Goal: Transaction & Acquisition: Purchase product/service

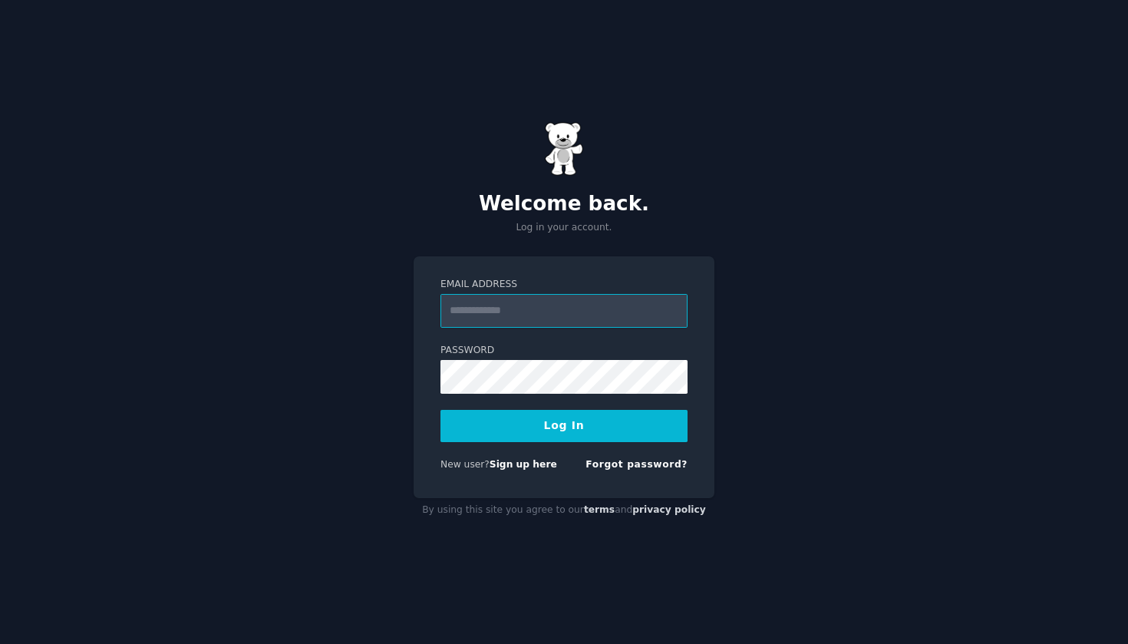
type input "**********"
click at [564, 425] on button "Log In" at bounding box center [564, 426] width 247 height 32
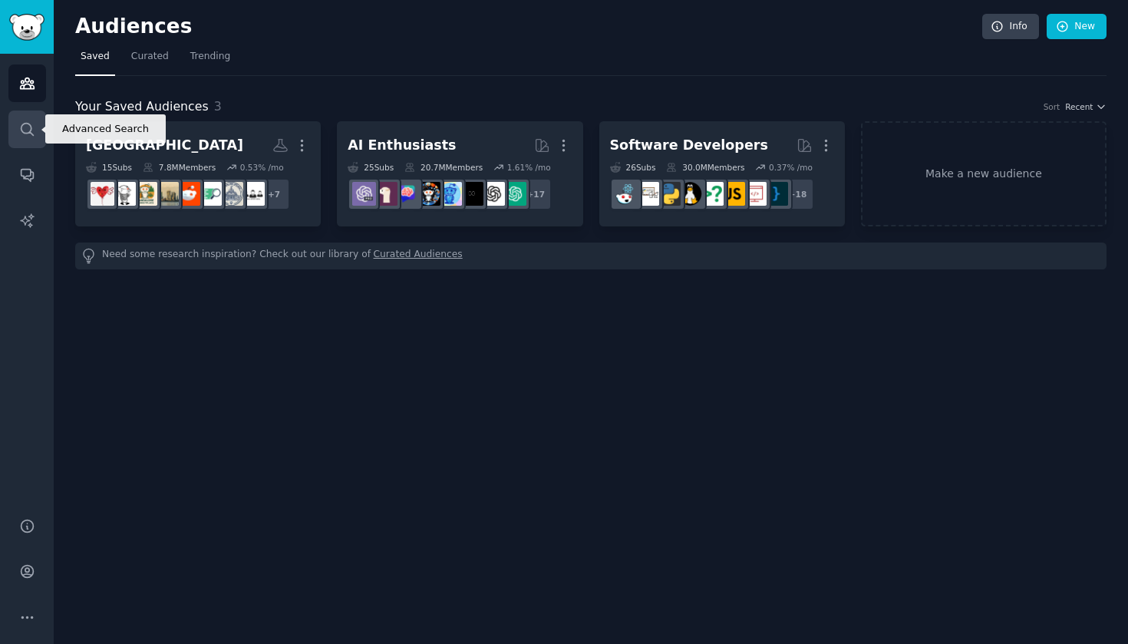
click at [28, 123] on icon "Sidebar" at bounding box center [27, 129] width 12 height 12
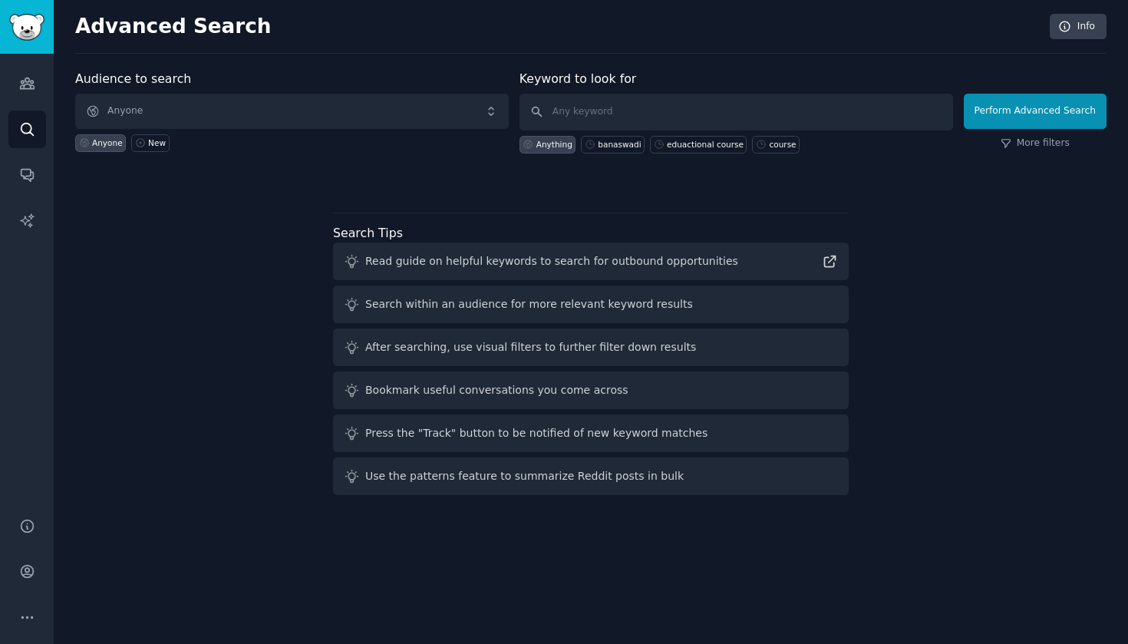
click at [231, 103] on span "Anyone" at bounding box center [292, 111] width 434 height 35
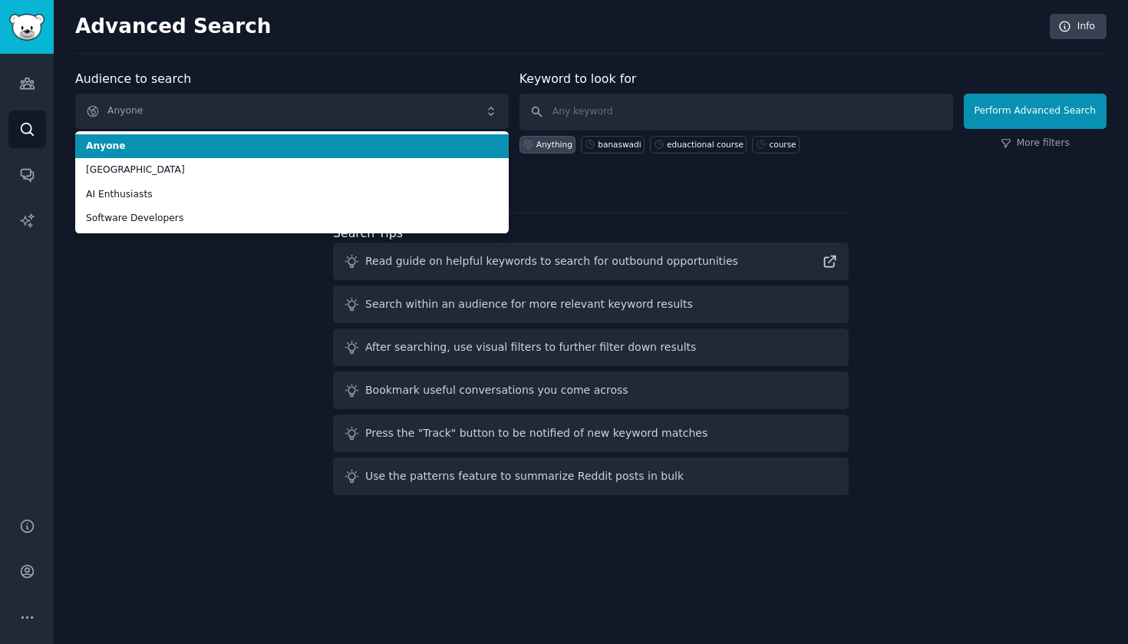
click at [200, 137] on li "Anyone" at bounding box center [292, 146] width 434 height 25
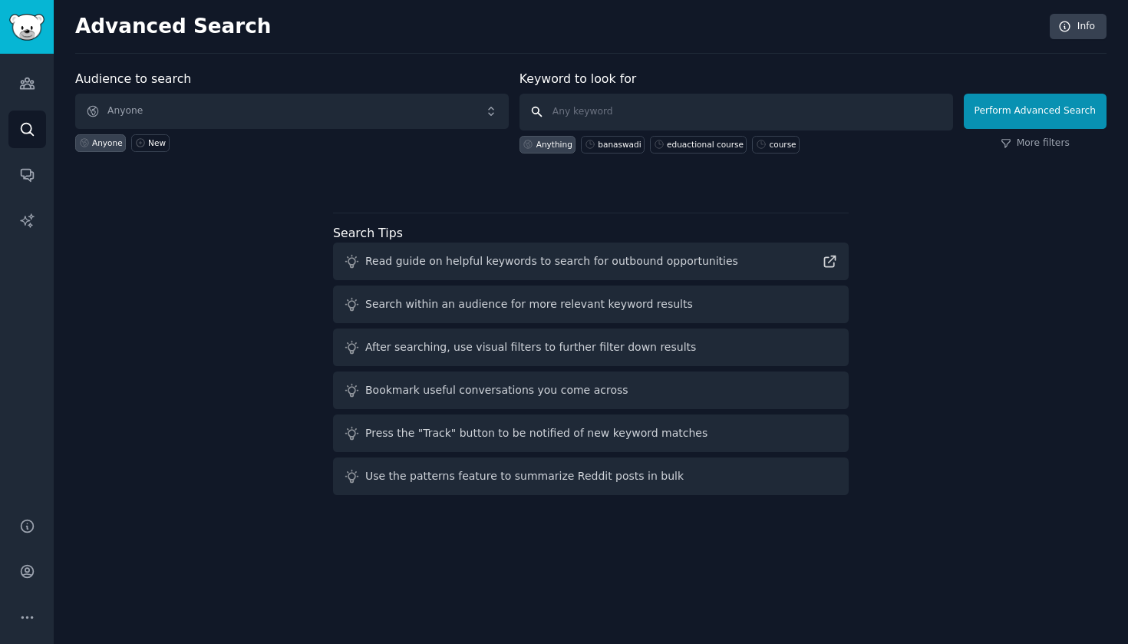
click at [626, 112] on input "text" at bounding box center [737, 112] width 434 height 37
type input "a"
type input "journaling app"
click at [1002, 113] on button "Perform Advanced Search" at bounding box center [1035, 111] width 143 height 35
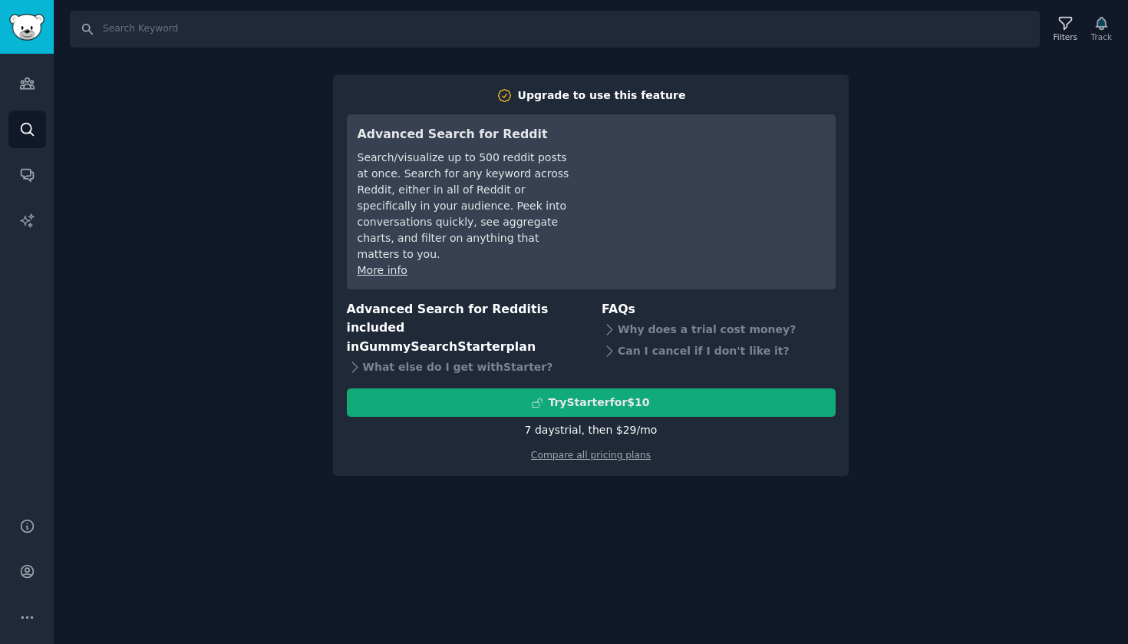
click at [636, 388] on button "Try Starter for $10" at bounding box center [591, 402] width 489 height 28
